Goal: Task Accomplishment & Management: Use online tool/utility

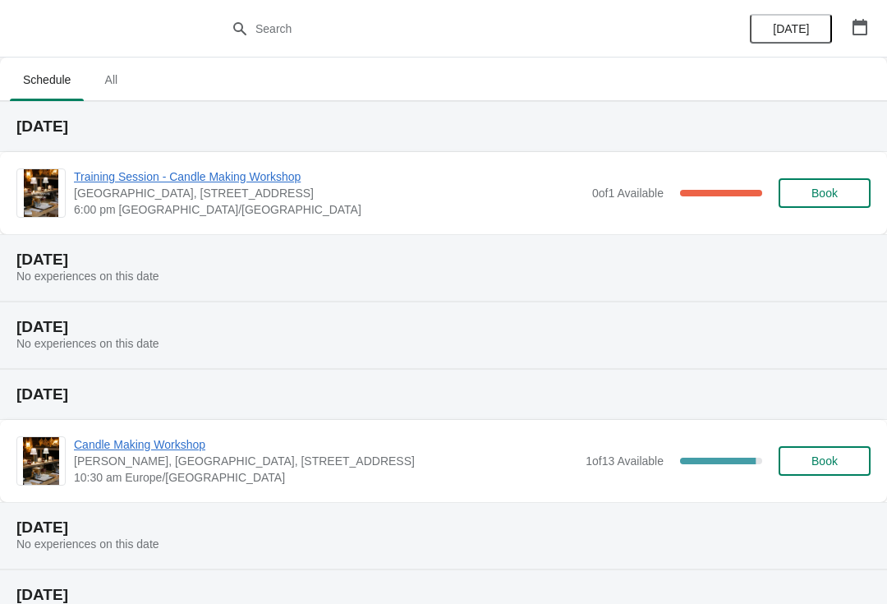
click at [355, 184] on span "Training Session - Candle Making Workshop" at bounding box center [329, 176] width 510 height 16
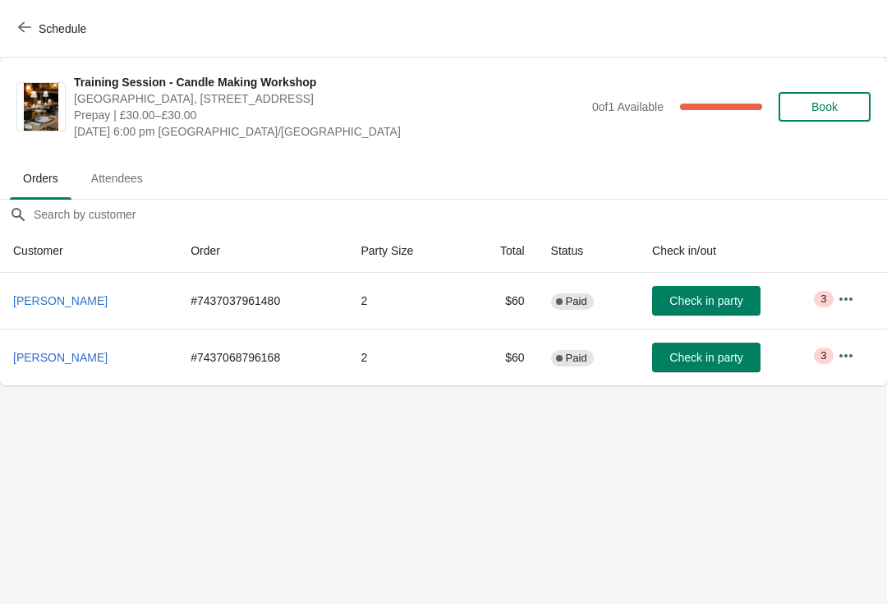
click at [9, 29] on button "Schedule" at bounding box center [53, 29] width 91 height 30
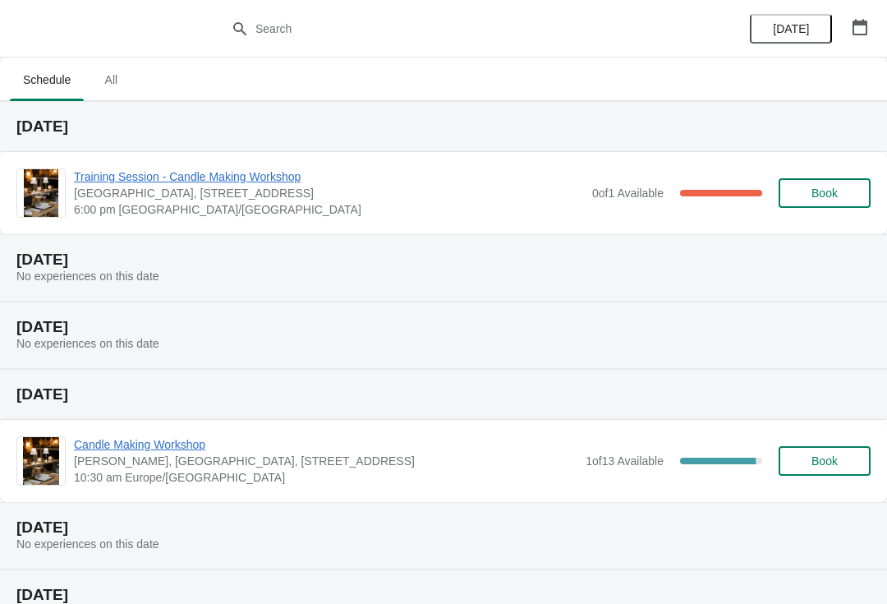
click at [111, 71] on span "All" at bounding box center [110, 80] width 41 height 30
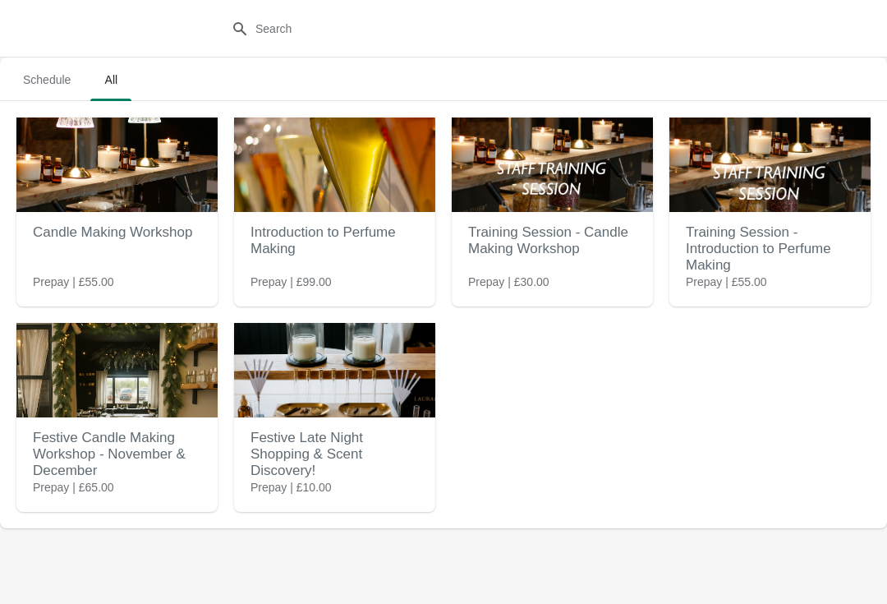
click at [561, 180] on img at bounding box center [552, 164] width 201 height 94
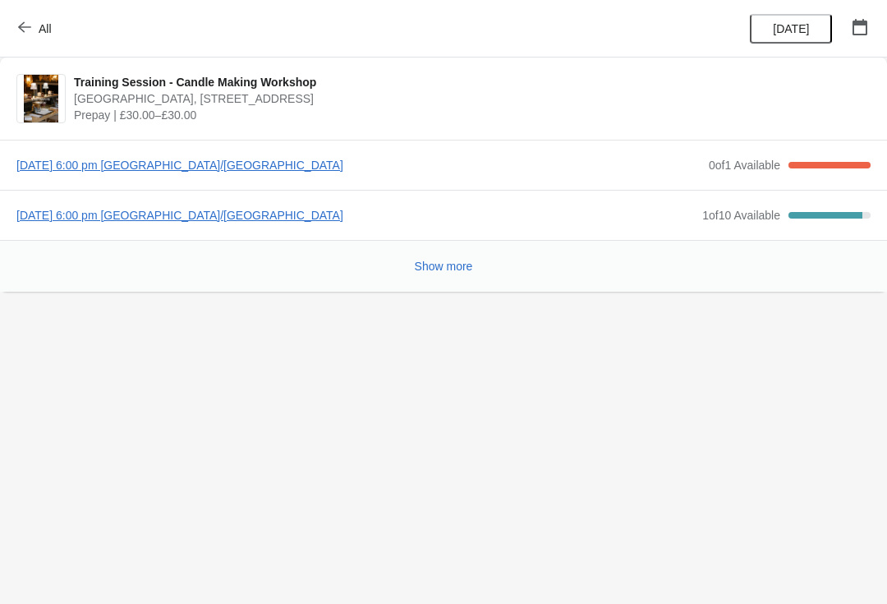
click at [326, 170] on span "[DATE] 6:00 pm [GEOGRAPHIC_DATA]/[GEOGRAPHIC_DATA]" at bounding box center [358, 165] width 684 height 16
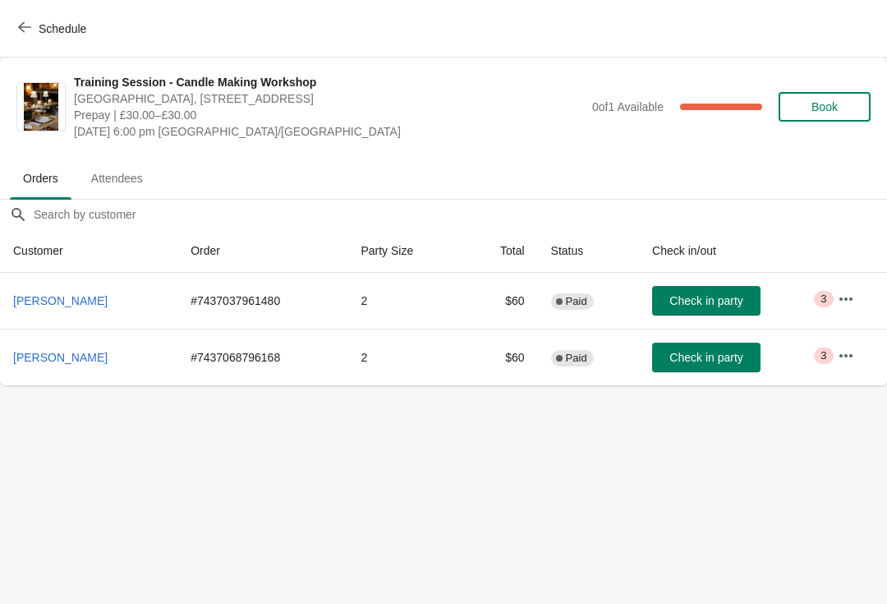
click at [699, 306] on span "Check in party" at bounding box center [705, 300] width 73 height 13
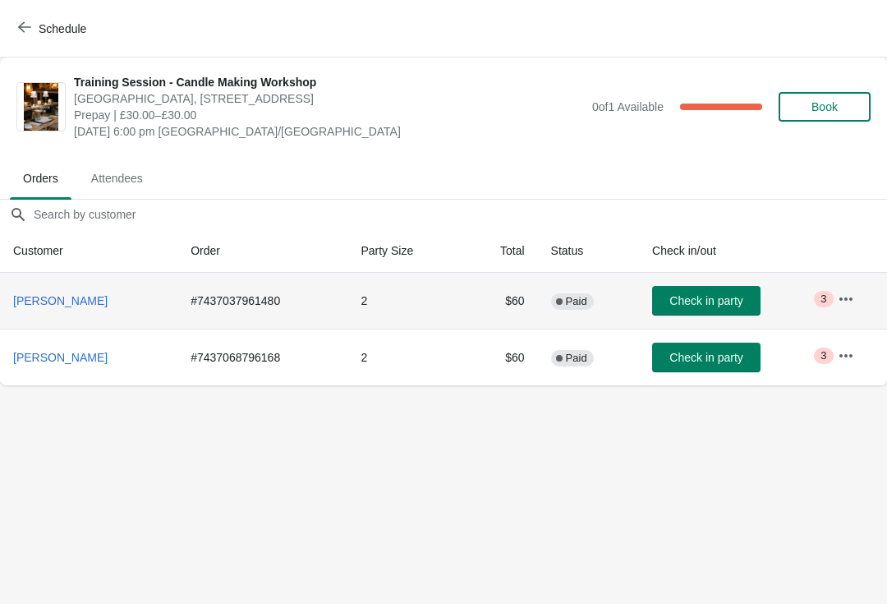
click at [714, 302] on span "Check in party" at bounding box center [705, 300] width 73 height 13
click at [712, 307] on span "Check in party" at bounding box center [705, 300] width 73 height 13
click at [720, 307] on span "Check in party" at bounding box center [705, 300] width 73 height 13
click at [721, 302] on span "Check in party" at bounding box center [705, 300] width 73 height 13
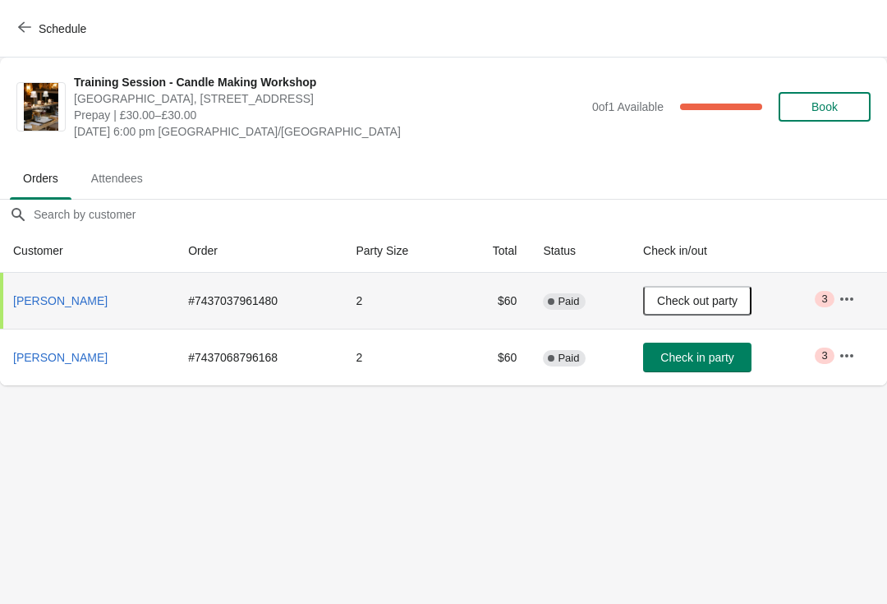
click at [717, 297] on span "Check out party" at bounding box center [697, 300] width 80 height 13
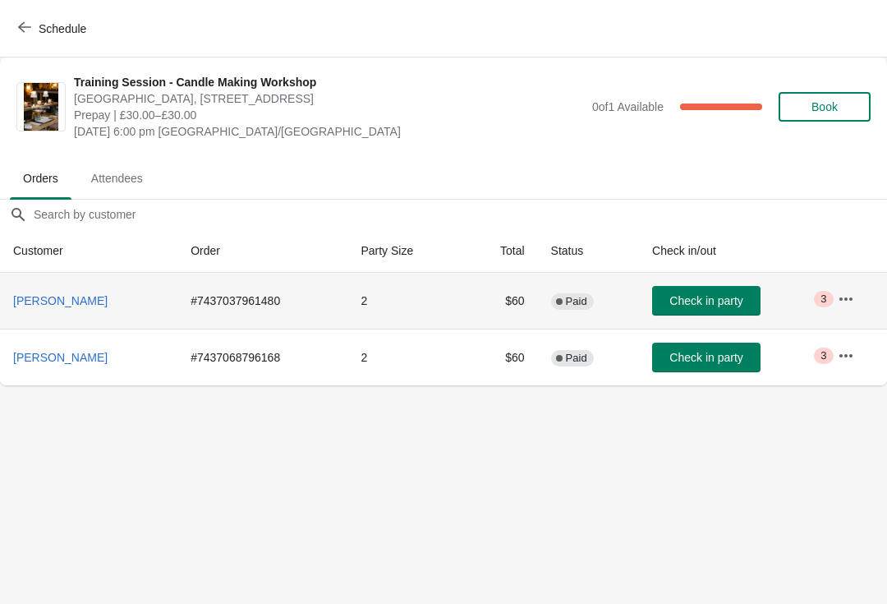
click at [118, 195] on button "Attendees" at bounding box center [117, 178] width 85 height 43
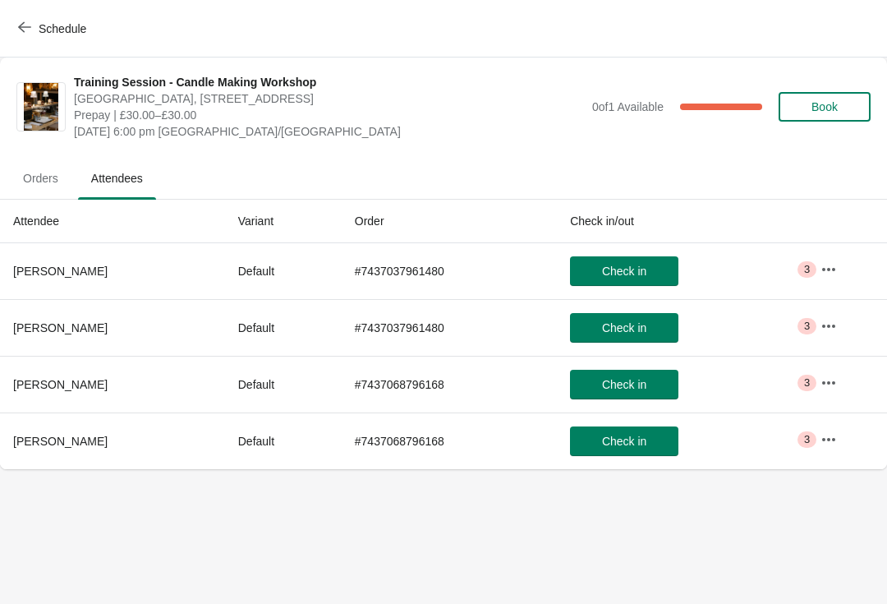
click at [32, 179] on span "Orders" at bounding box center [41, 178] width 62 height 30
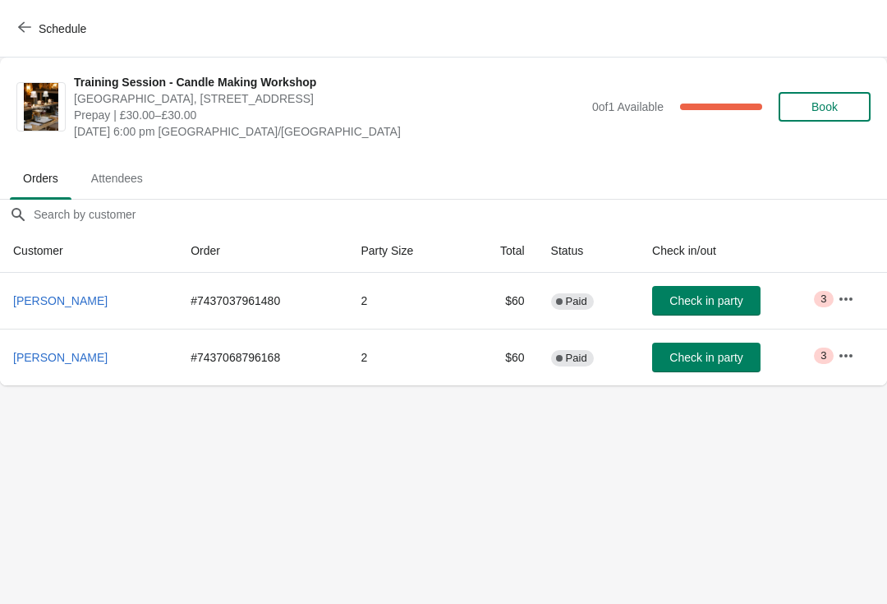
click at [136, 175] on span "Attendees" at bounding box center [117, 178] width 78 height 30
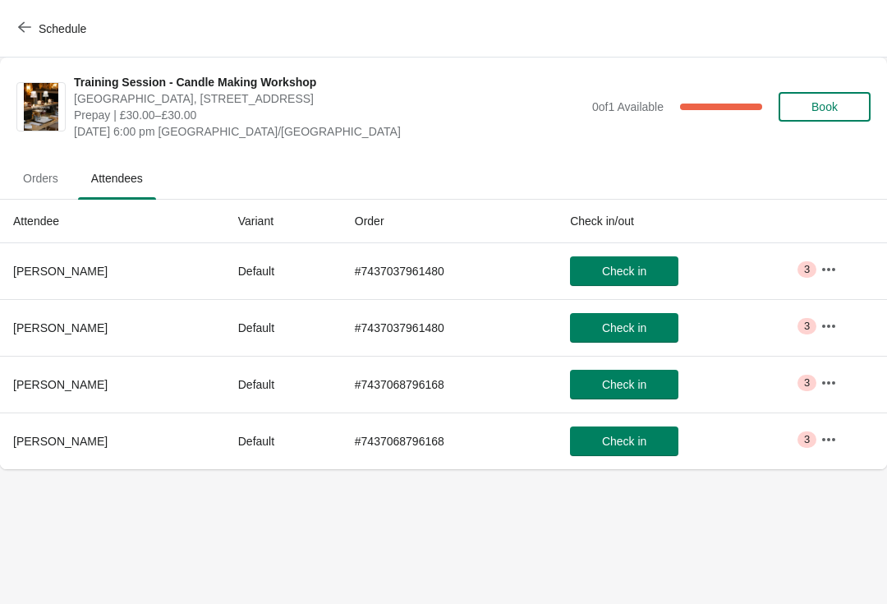
click at [639, 272] on span "Check in" at bounding box center [624, 270] width 44 height 13
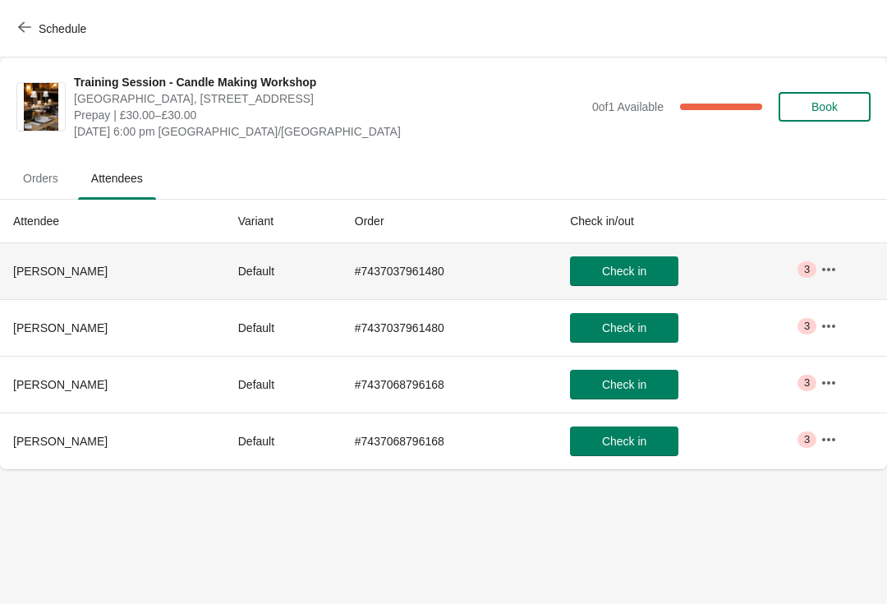
click at [646, 275] on span "Check in" at bounding box center [624, 270] width 44 height 13
click at [636, 269] on span "Check in" at bounding box center [624, 270] width 44 height 13
click at [632, 283] on button "Check in" at bounding box center [624, 271] width 108 height 30
click at [636, 274] on span "Check in" at bounding box center [624, 270] width 44 height 13
click at [646, 336] on button "Check in" at bounding box center [624, 328] width 108 height 30
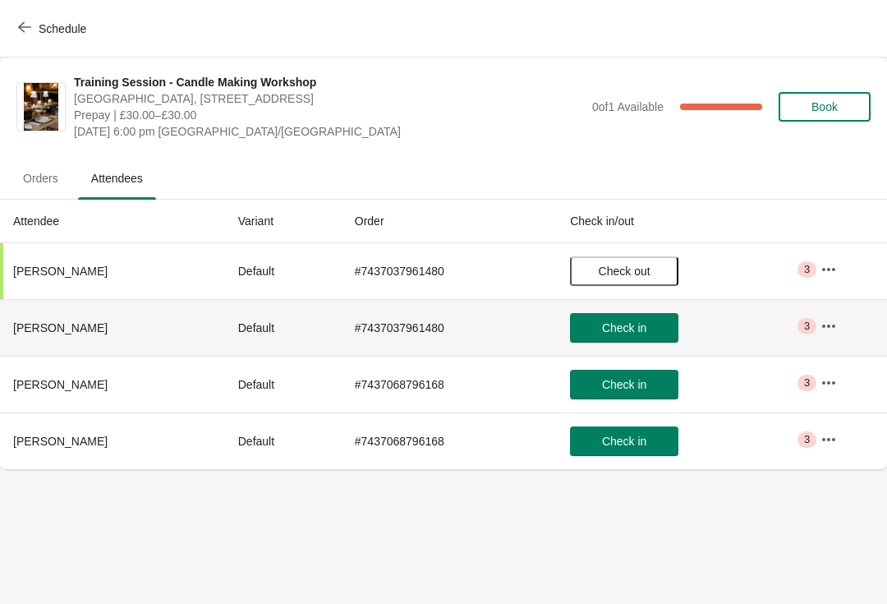
click at [628, 329] on span "Check in" at bounding box center [624, 327] width 44 height 13
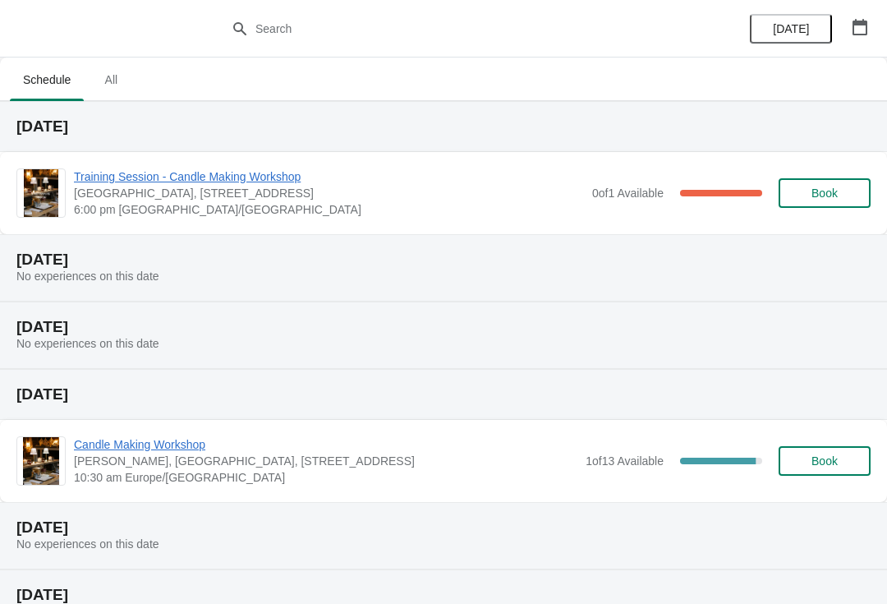
click at [119, 76] on span "All" at bounding box center [110, 80] width 41 height 30
click at [213, 184] on span "Training Session - Candle Making Workshop" at bounding box center [329, 176] width 510 height 16
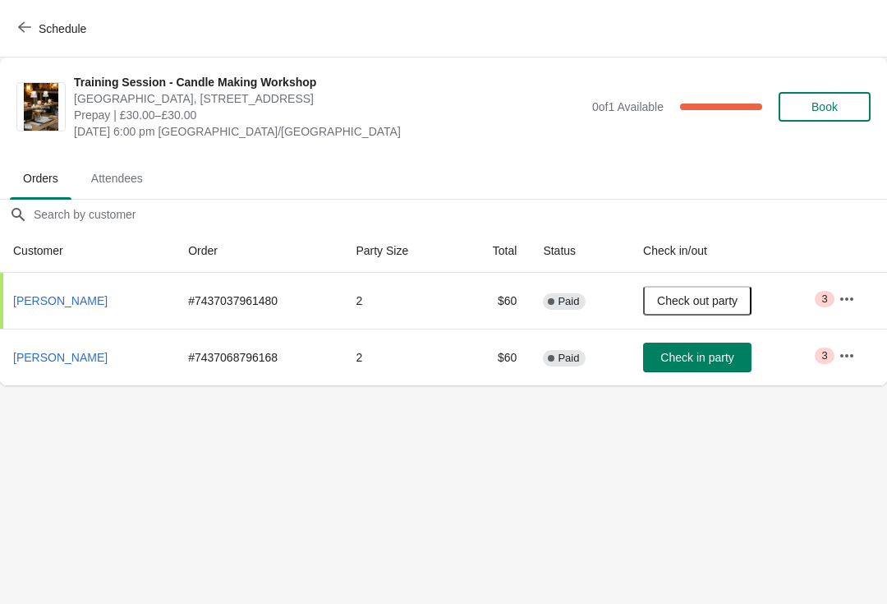
click at [329, 354] on td "# 7437068796168" at bounding box center [259, 357] width 168 height 57
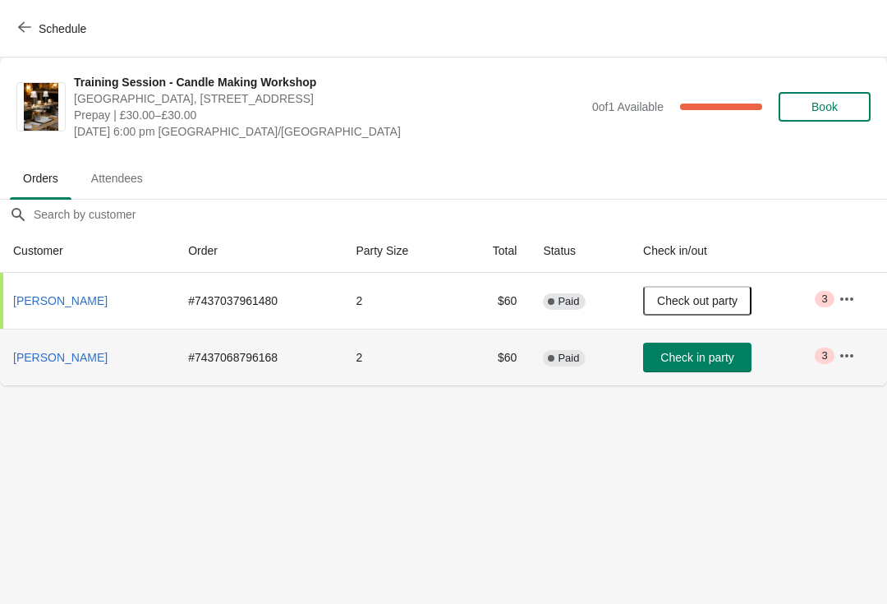
click at [718, 356] on span "Check in party" at bounding box center [696, 357] width 73 height 13
